Goal: Find specific page/section

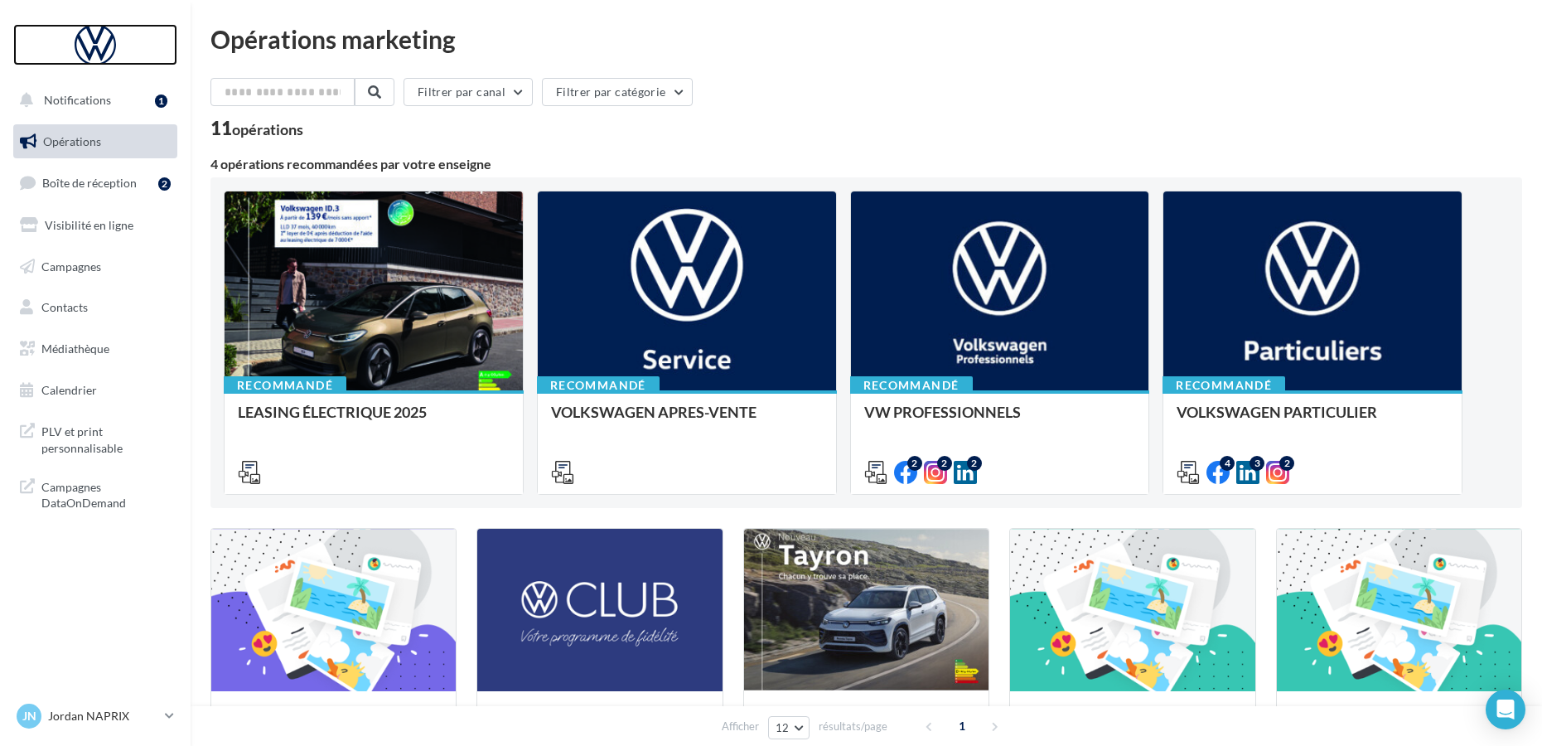
click at [95, 52] on div at bounding box center [95, 44] width 133 height 41
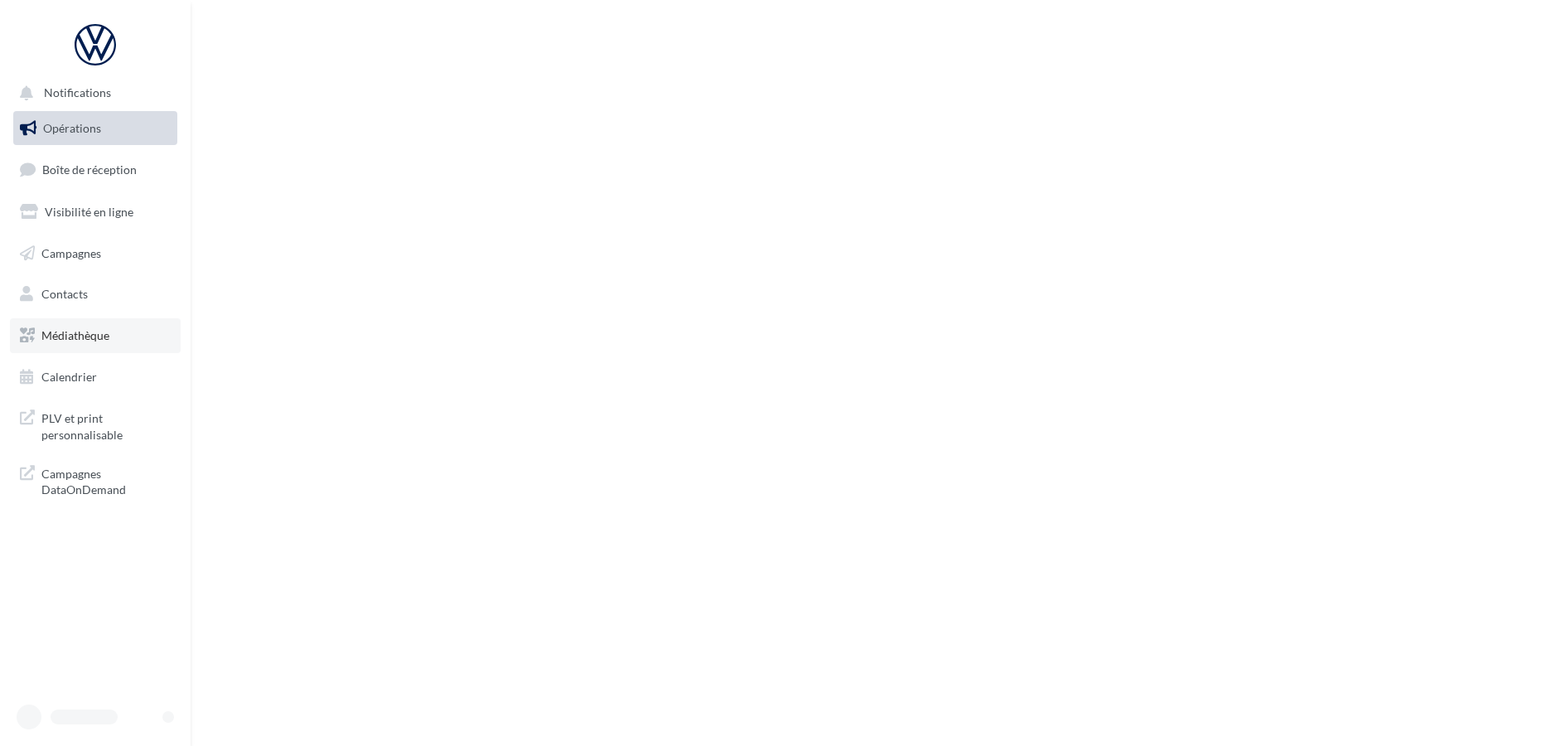
click at [100, 340] on span "Médiathèque" at bounding box center [75, 335] width 68 height 14
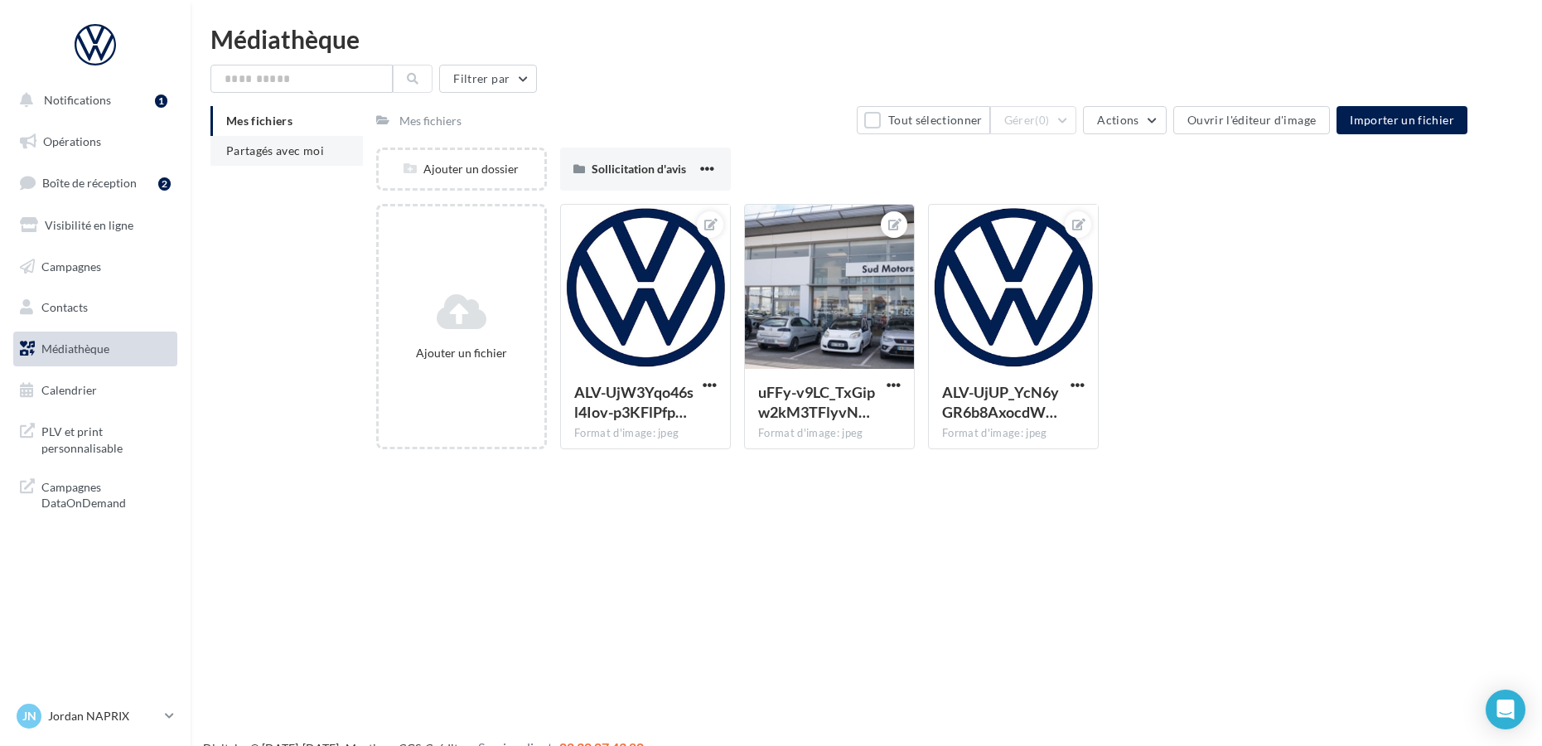
click at [318, 150] on span "Partagés avec moi" at bounding box center [275, 150] width 98 height 14
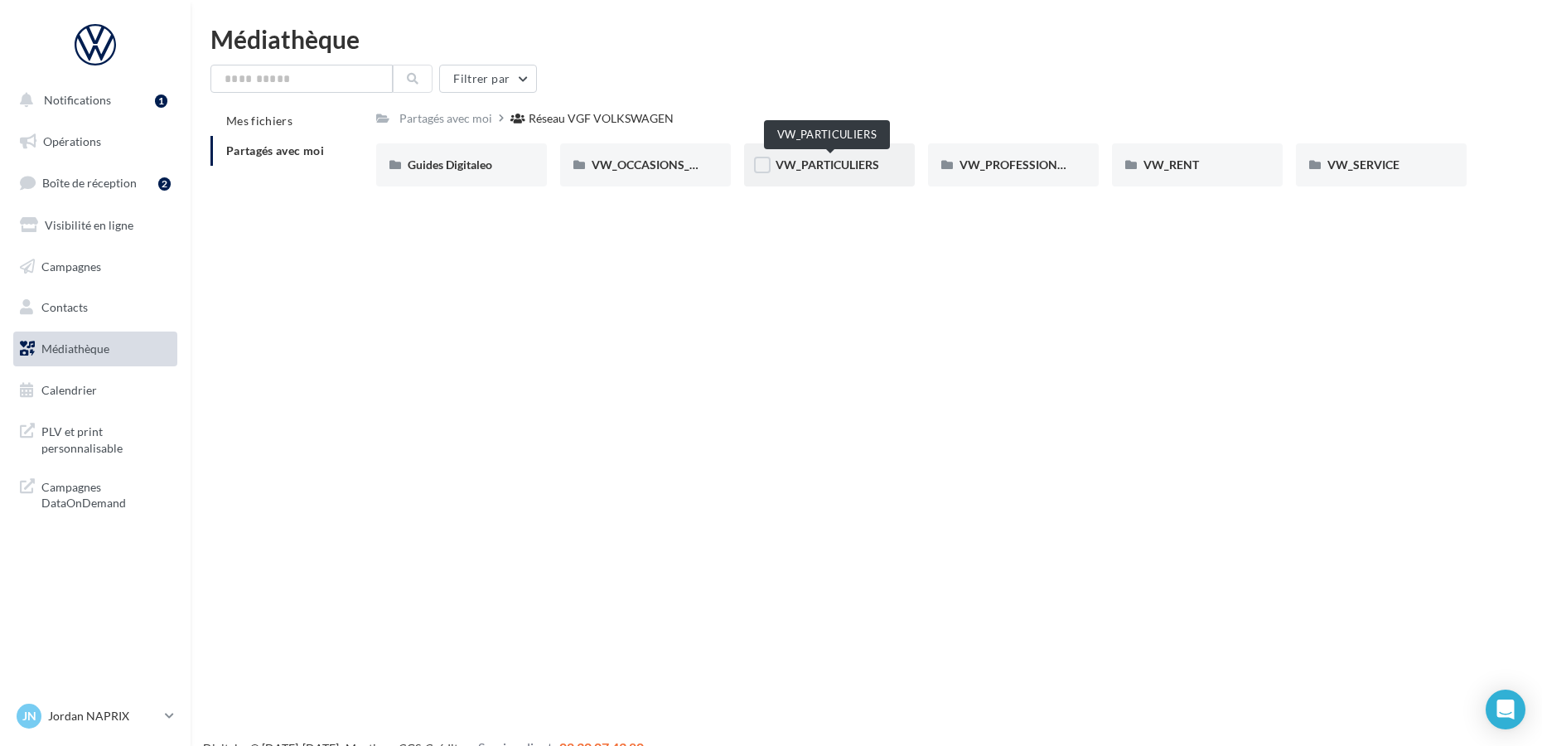
click at [826, 171] on span "VW_PARTICULIERS" at bounding box center [827, 164] width 104 height 14
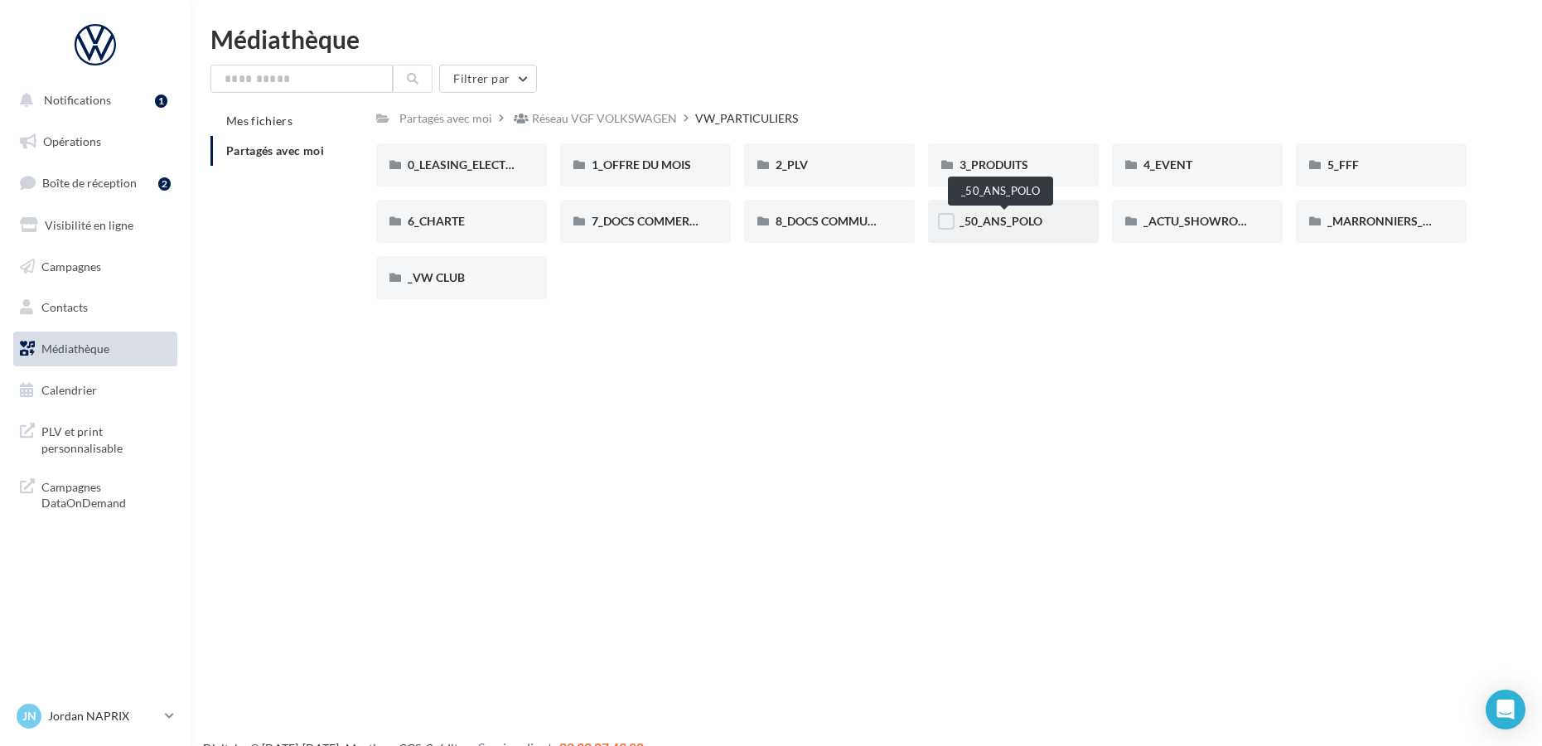
click at [1009, 222] on span "_50_ANS_POLO" at bounding box center [1000, 221] width 83 height 14
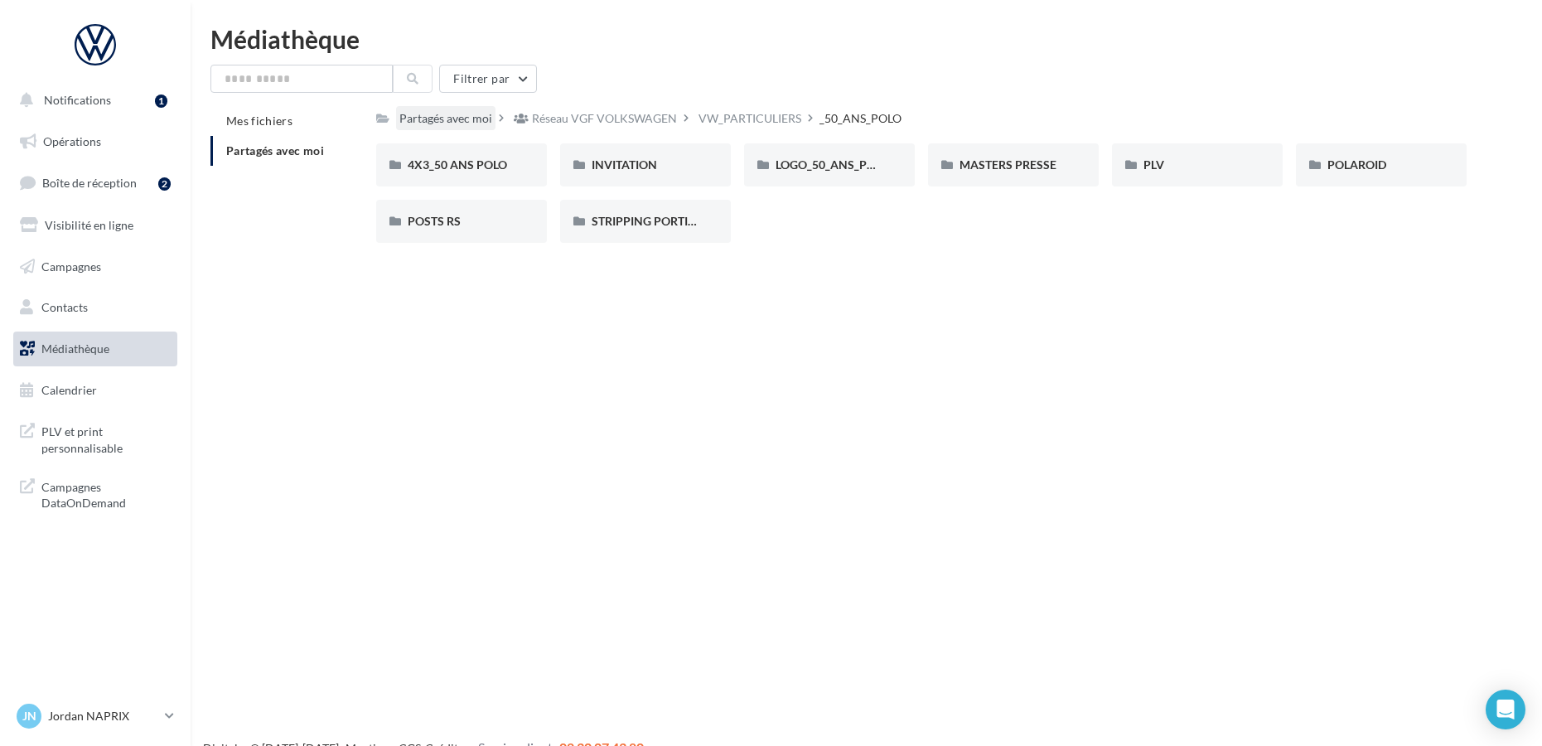
drag, startPoint x: 948, startPoint y: 110, endPoint x: 400, endPoint y: 118, distance: 547.6
click at [400, 118] on div "Partagés avec moi Réseau VGF VOLKSWAGEN VW_PARTICULIERS _50_ANS_POLO" at bounding box center [921, 118] width 1091 height 24
copy div "Partagés avec moi Réseau VGF VOLKSWAGEN VW_PARTICULIERS _50_ANS_POLO"
